Goal: Task Accomplishment & Management: Manage account settings

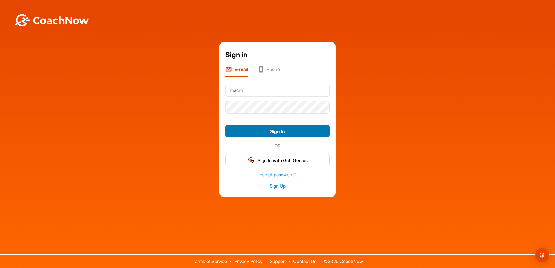
type input "[EMAIL_ADDRESS][DOMAIN_NAME]"
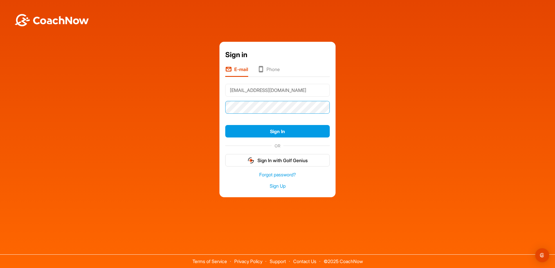
click at [225, 125] on button "Sign In" at bounding box center [277, 131] width 105 height 12
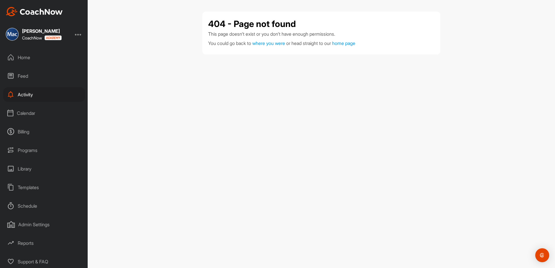
scroll to position [1, 0]
click at [26, 55] on div "Home" at bounding box center [44, 56] width 82 height 15
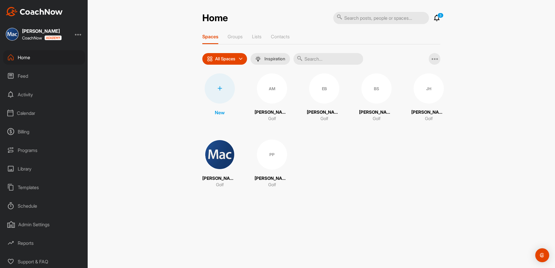
click at [25, 76] on div "Feed" at bounding box center [44, 76] width 82 height 15
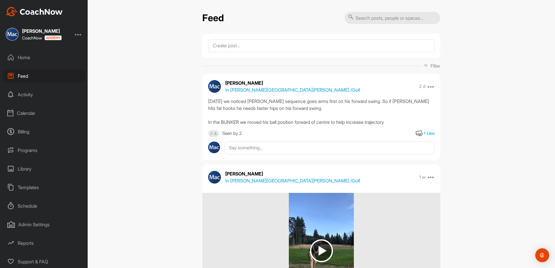
click at [29, 96] on div "Activity" at bounding box center [44, 94] width 82 height 15
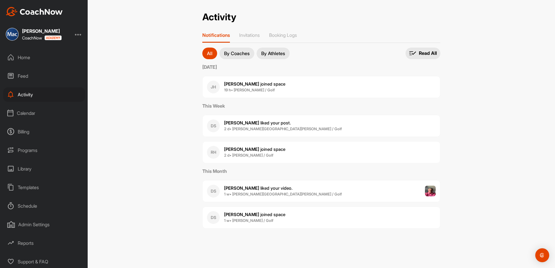
click at [23, 56] on div "Home" at bounding box center [44, 57] width 82 height 15
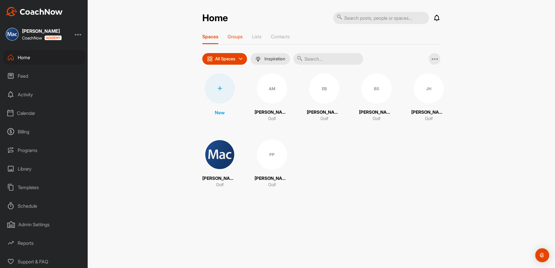
click at [236, 38] on p "Groups" at bounding box center [235, 37] width 15 height 6
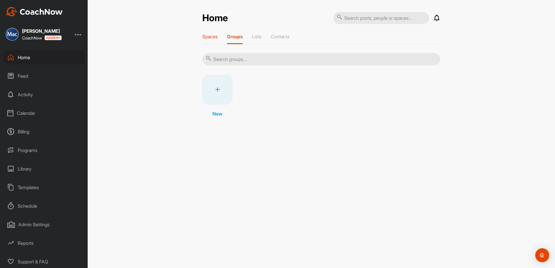
click at [212, 38] on p "Spaces" at bounding box center [209, 37] width 15 height 6
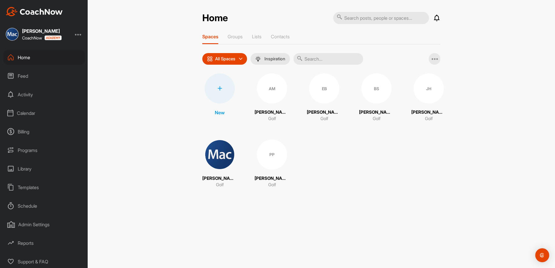
click at [323, 90] on div "EB" at bounding box center [324, 88] width 30 height 30
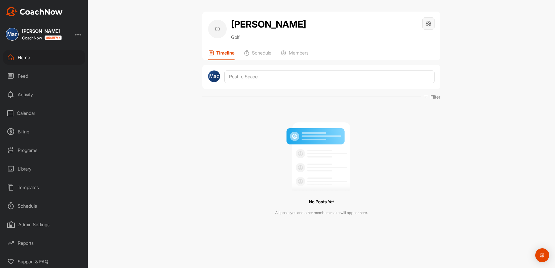
click at [429, 25] on icon at bounding box center [429, 23] width 7 height 7
click at [24, 58] on div "Home" at bounding box center [44, 57] width 82 height 15
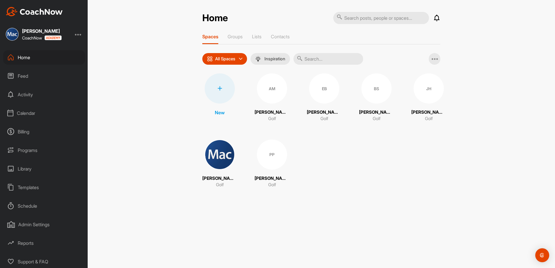
drag, startPoint x: 323, startPoint y: 93, endPoint x: 306, endPoint y: 148, distance: 58.3
click at [304, 154] on div "New AM Alex Mayrhofer Golf EB Ewan Baldwin Golf BS Brady Stead Golf JH Jackson …" at bounding box center [321, 130] width 238 height 115
click at [435, 61] on icon at bounding box center [435, 58] width 7 height 7
click at [22, 76] on div "Feed" at bounding box center [44, 76] width 82 height 15
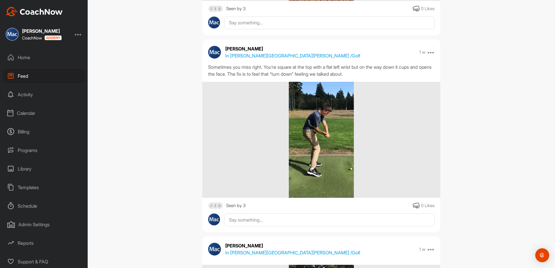
scroll to position [291, 0]
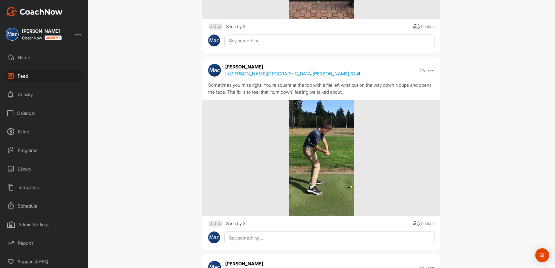
click at [25, 95] on div "Activity" at bounding box center [44, 94] width 82 height 15
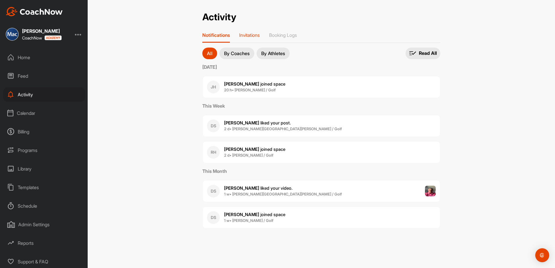
click at [250, 36] on p "Invitations" at bounding box center [249, 35] width 21 height 6
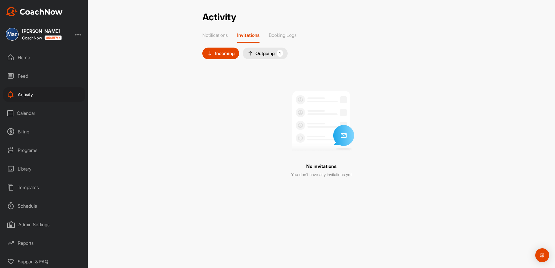
click at [261, 54] on div "Outgoing 1" at bounding box center [266, 53] width 36 height 7
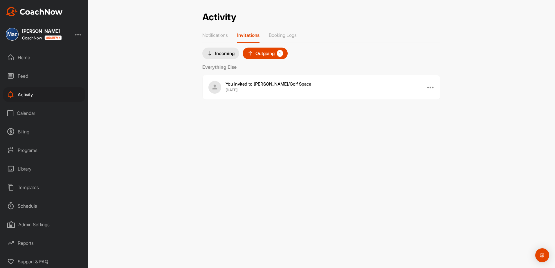
click at [433, 88] on div at bounding box center [431, 87] width 7 height 7
click at [356, 87] on div "You invited to Ewan B. / Golf Space 18 Aug Resend" at bounding box center [330, 87] width 209 height 12
drag, startPoint x: 243, startPoint y: 86, endPoint x: 230, endPoint y: 87, distance: 13.4
click at [230, 87] on b "18 Aug" at bounding box center [232, 90] width 12 height 6
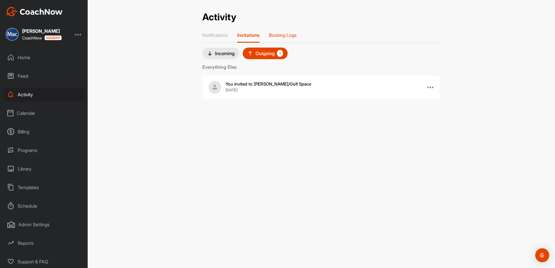
click at [284, 35] on p "Booking Logs" at bounding box center [283, 35] width 28 height 6
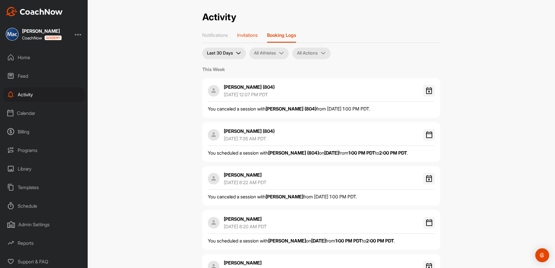
click at [250, 37] on p "Invitations" at bounding box center [247, 35] width 21 height 6
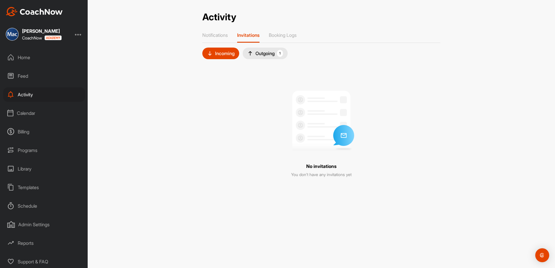
click at [263, 55] on div "Outgoing 1" at bounding box center [266, 53] width 36 height 7
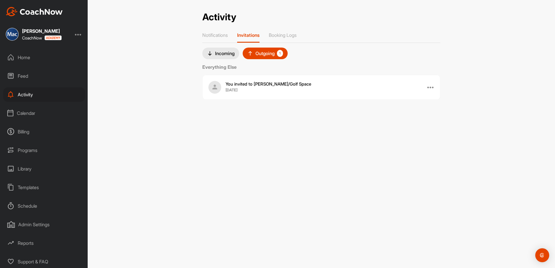
click at [263, 55] on div "Outgoing 1" at bounding box center [266, 53] width 36 height 7
drag, startPoint x: 263, startPoint y: 55, endPoint x: 257, endPoint y: 55, distance: 6.4
click at [257, 55] on div "Outgoing 1" at bounding box center [266, 53] width 36 height 7
click at [26, 113] on div "Calendar" at bounding box center [44, 113] width 82 height 15
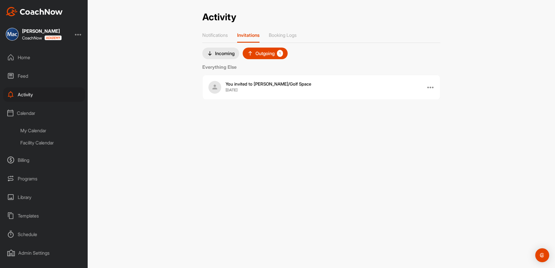
click at [38, 143] on div "Facility Calendar" at bounding box center [50, 143] width 69 height 12
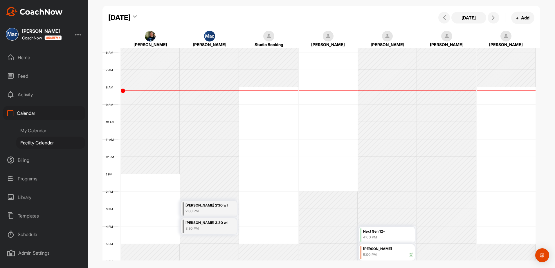
scroll to position [130, 0]
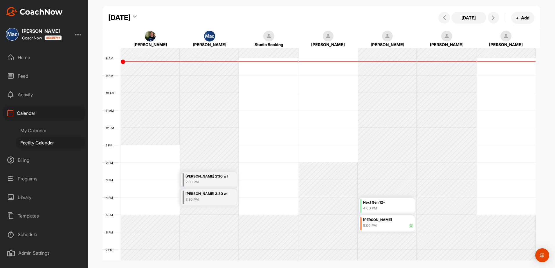
click at [196, 180] on div "Sean Crozier 2:30 w Mac" at bounding box center [207, 176] width 43 height 7
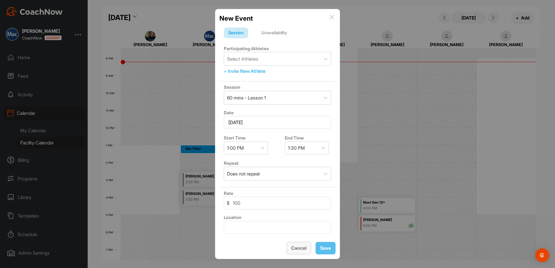
click at [298, 249] on span "Cancel" at bounding box center [298, 248] width 15 height 6
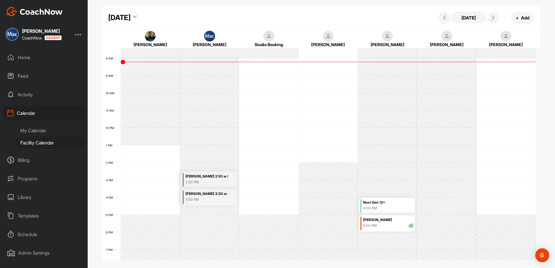
click at [40, 131] on div "My Calendar" at bounding box center [50, 131] width 69 height 12
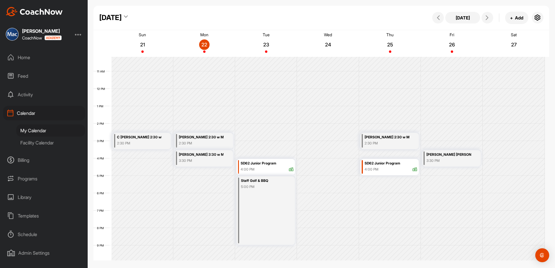
scroll to position [188, 0]
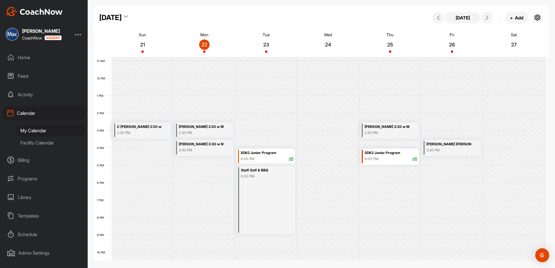
click at [538, 18] on icon "button" at bounding box center [538, 17] width 7 height 7
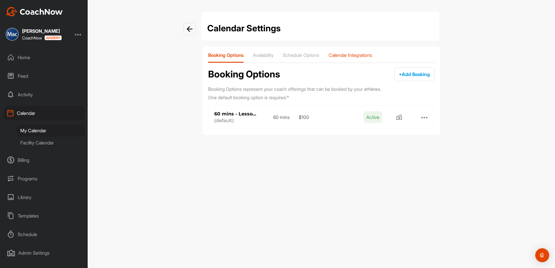
click at [363, 56] on p "Calendar Integrations" at bounding box center [351, 55] width 44 height 6
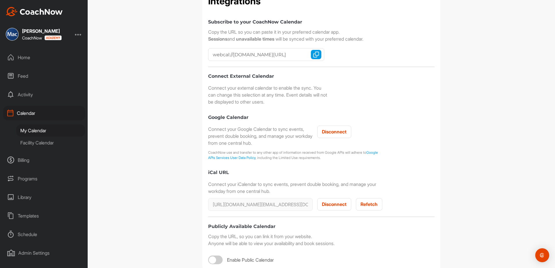
scroll to position [103, 0]
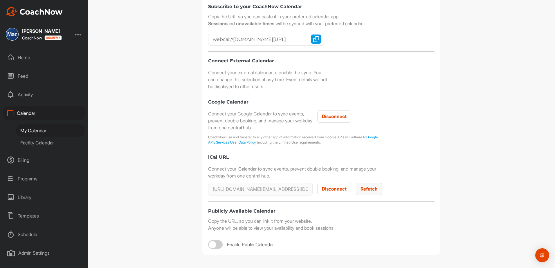
click at [369, 191] on span "Refetch" at bounding box center [369, 189] width 17 height 6
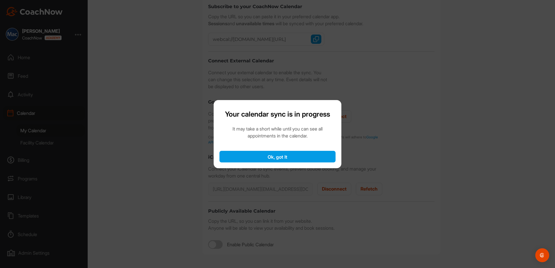
click at [276, 157] on button "Ok, got It" at bounding box center [278, 157] width 116 height 12
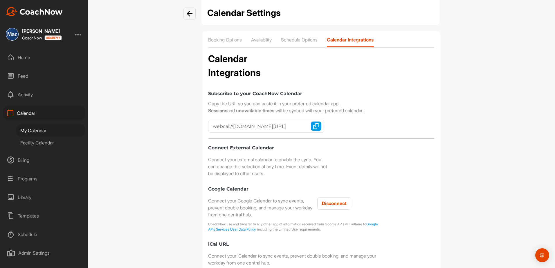
scroll to position [0, 0]
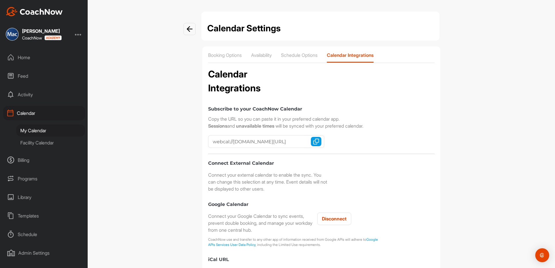
click at [32, 130] on div "My Calendar" at bounding box center [50, 131] width 69 height 12
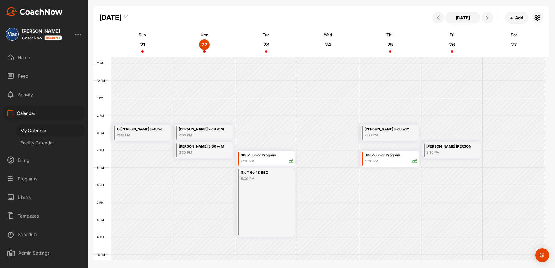
scroll to position [156, 0]
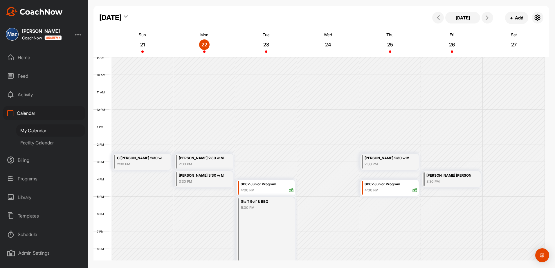
click at [24, 199] on div "Library" at bounding box center [44, 197] width 82 height 15
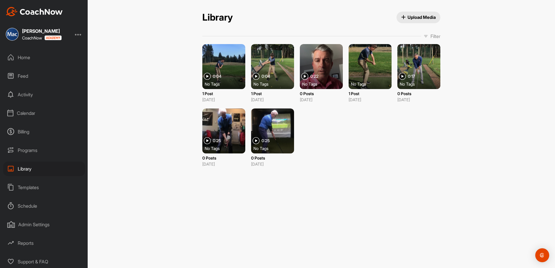
scroll to position [1, 0]
click at [27, 205] on div "Schedule" at bounding box center [44, 205] width 82 height 15
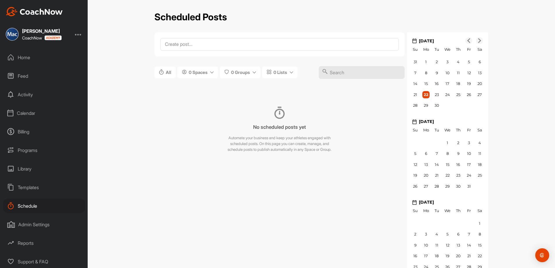
click at [23, 114] on div "Calendar" at bounding box center [44, 113] width 82 height 15
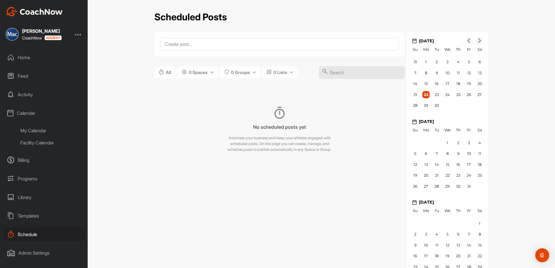
click at [36, 129] on div "My Calendar" at bounding box center [50, 131] width 69 height 12
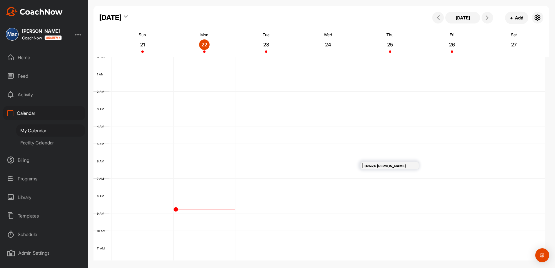
scroll to position [101, 0]
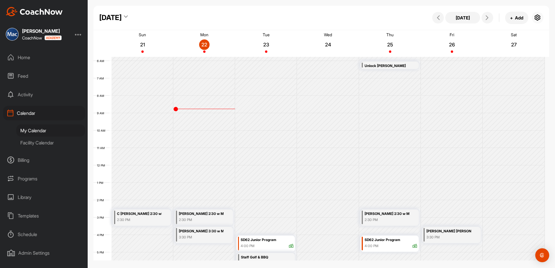
click at [539, 19] on icon "button" at bounding box center [538, 17] width 7 height 7
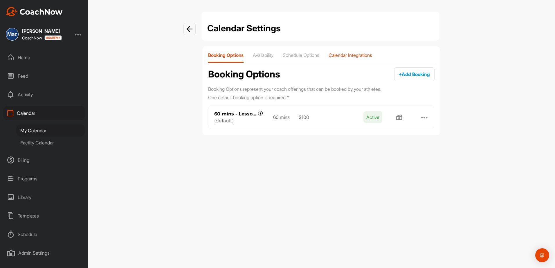
click at [340, 58] on p "Calendar Integrations" at bounding box center [351, 55] width 44 height 6
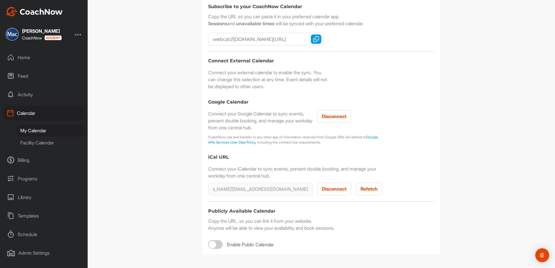
scroll to position [0, 259]
click at [312, 194] on div "https://calendar.google.com/calendar/ical/c9uohav6if5jn2hnon5p4ha6lc%40group.ca…" at bounding box center [321, 189] width 227 height 13
click at [334, 190] on span "Disconnect" at bounding box center [334, 189] width 25 height 6
click at [295, 190] on input "https://calendar.google.com/calendar/ical/c9uohav6if5jn2hnon5p4ha6lc%40group.ca…" at bounding box center [260, 189] width 105 height 13
paste input "u/0/exporticalzip?cexp=bWNsZW9kLmdvbGZAZ21haWwuY29t"
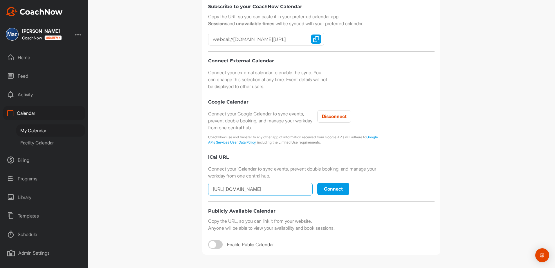
scroll to position [0, 125]
type input "https://calendar.google.com/calendar/u/0/exporticalzip?cexp=bWNsZW9kLmdvbGZAZ21…"
click at [331, 189] on span "Connect" at bounding box center [333, 189] width 19 height 6
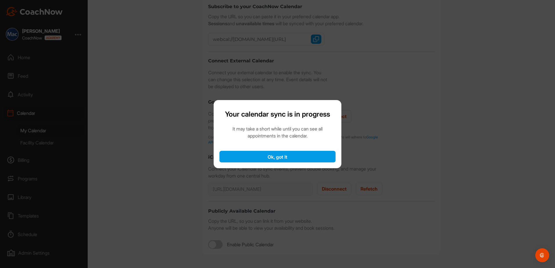
click at [275, 157] on button "Ok, got It" at bounding box center [278, 157] width 116 height 12
